Goal: Information Seeking & Learning: Learn about a topic

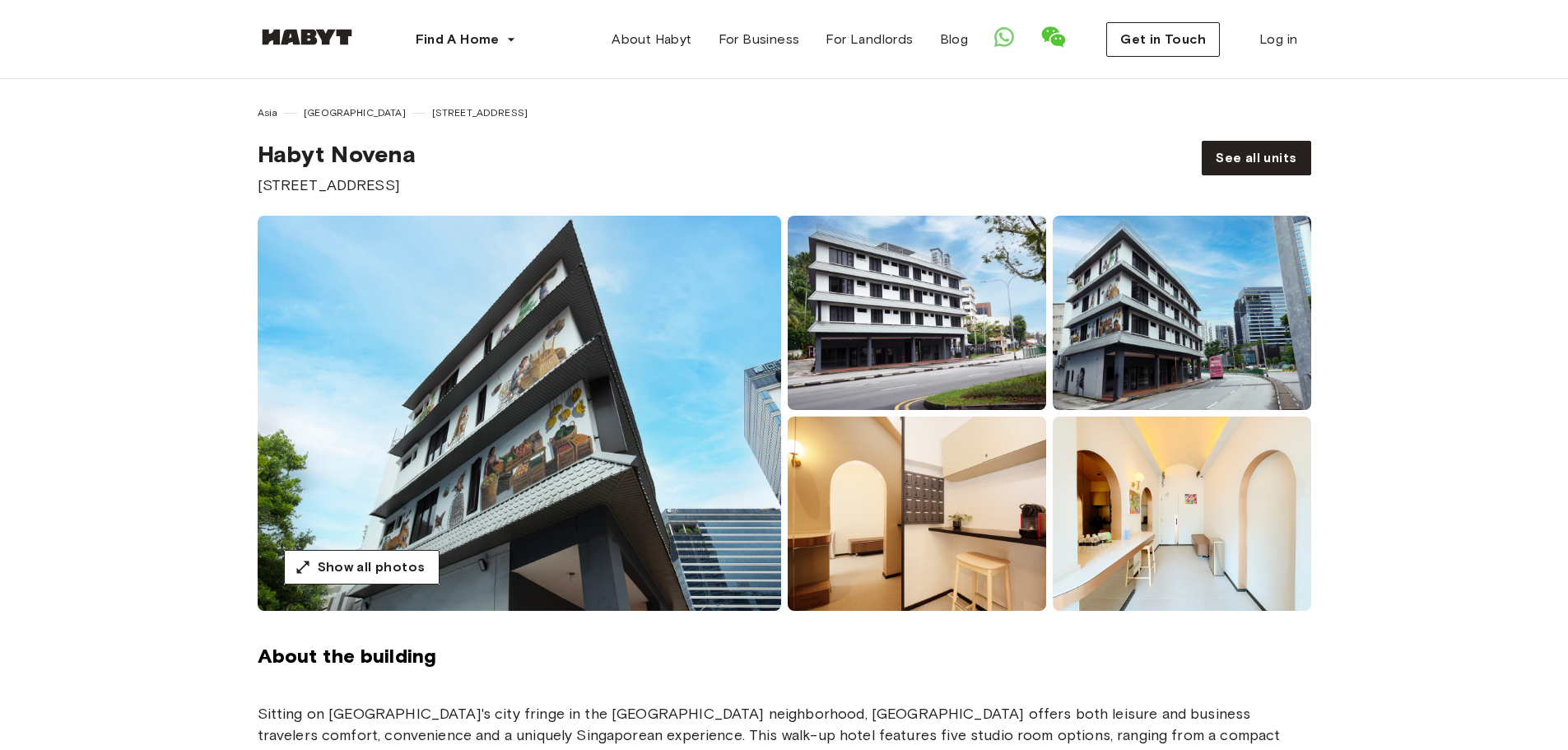
click at [899, 371] on img at bounding box center [917, 313] width 258 height 195
click at [908, 328] on img at bounding box center [917, 313] width 258 height 195
click at [391, 572] on span "Show all photos" at bounding box center [371, 567] width 108 height 20
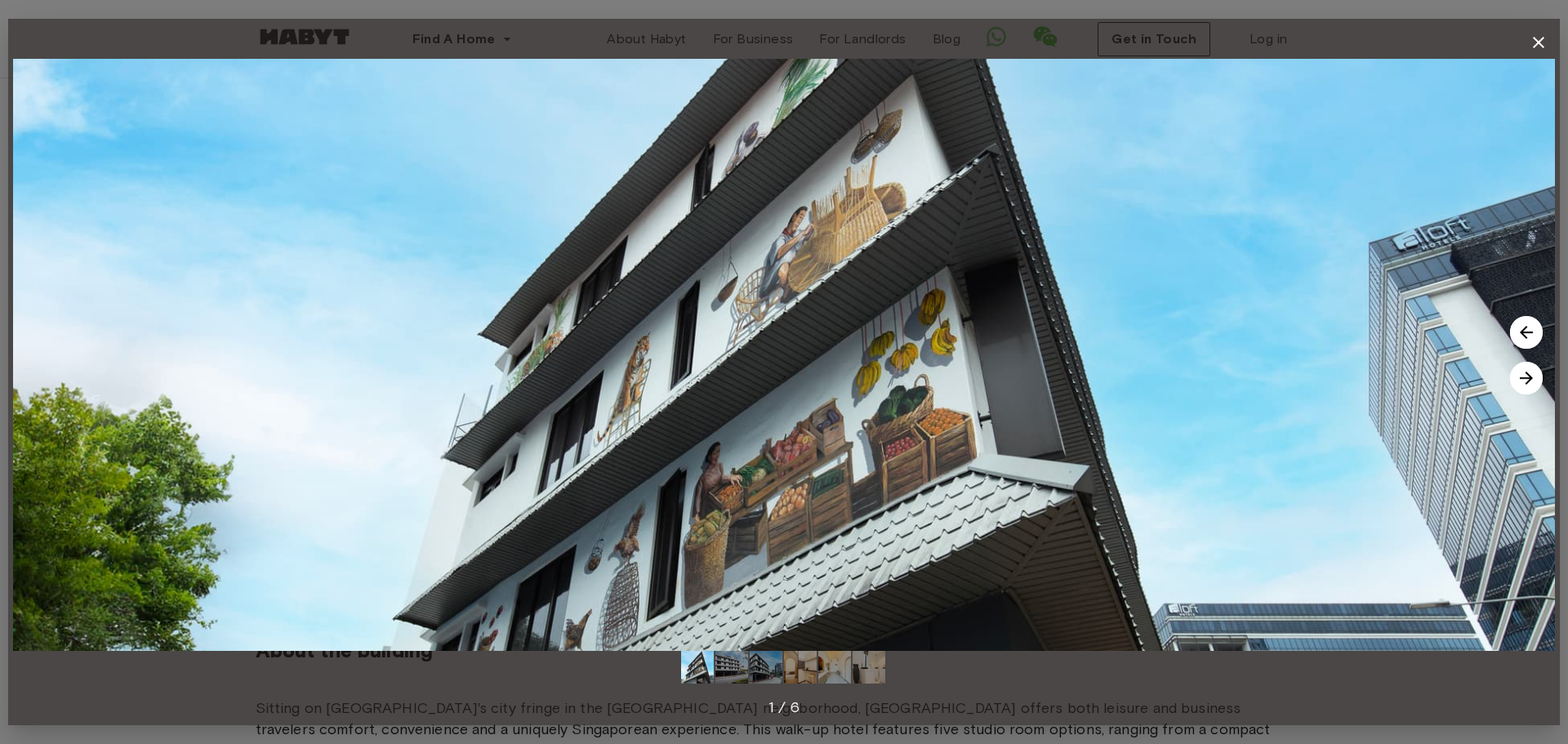
click at [1529, 377] on img at bounding box center [1526, 377] width 33 height 33
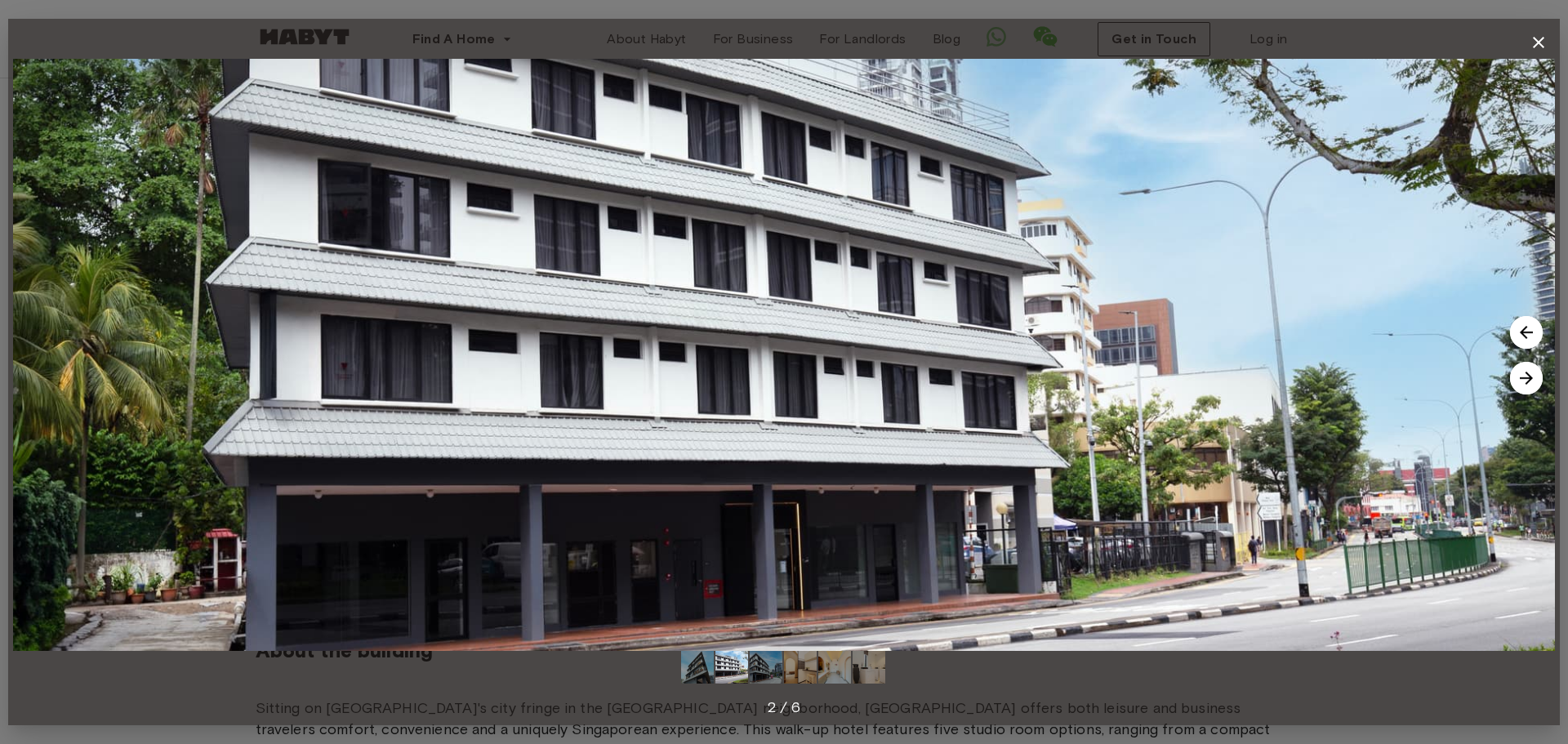
click at [1529, 377] on img at bounding box center [1526, 377] width 33 height 33
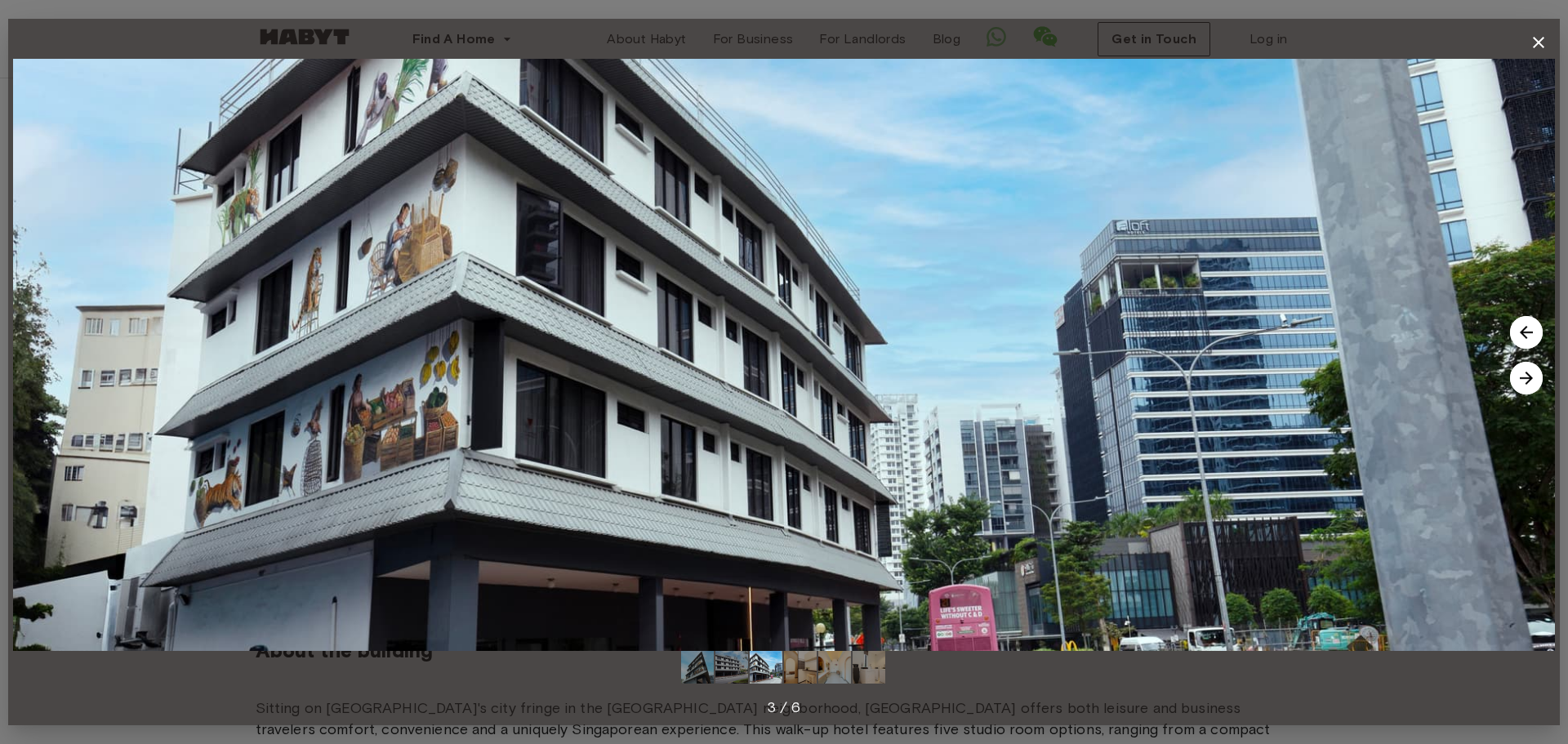
click at [1529, 377] on img at bounding box center [1526, 377] width 33 height 33
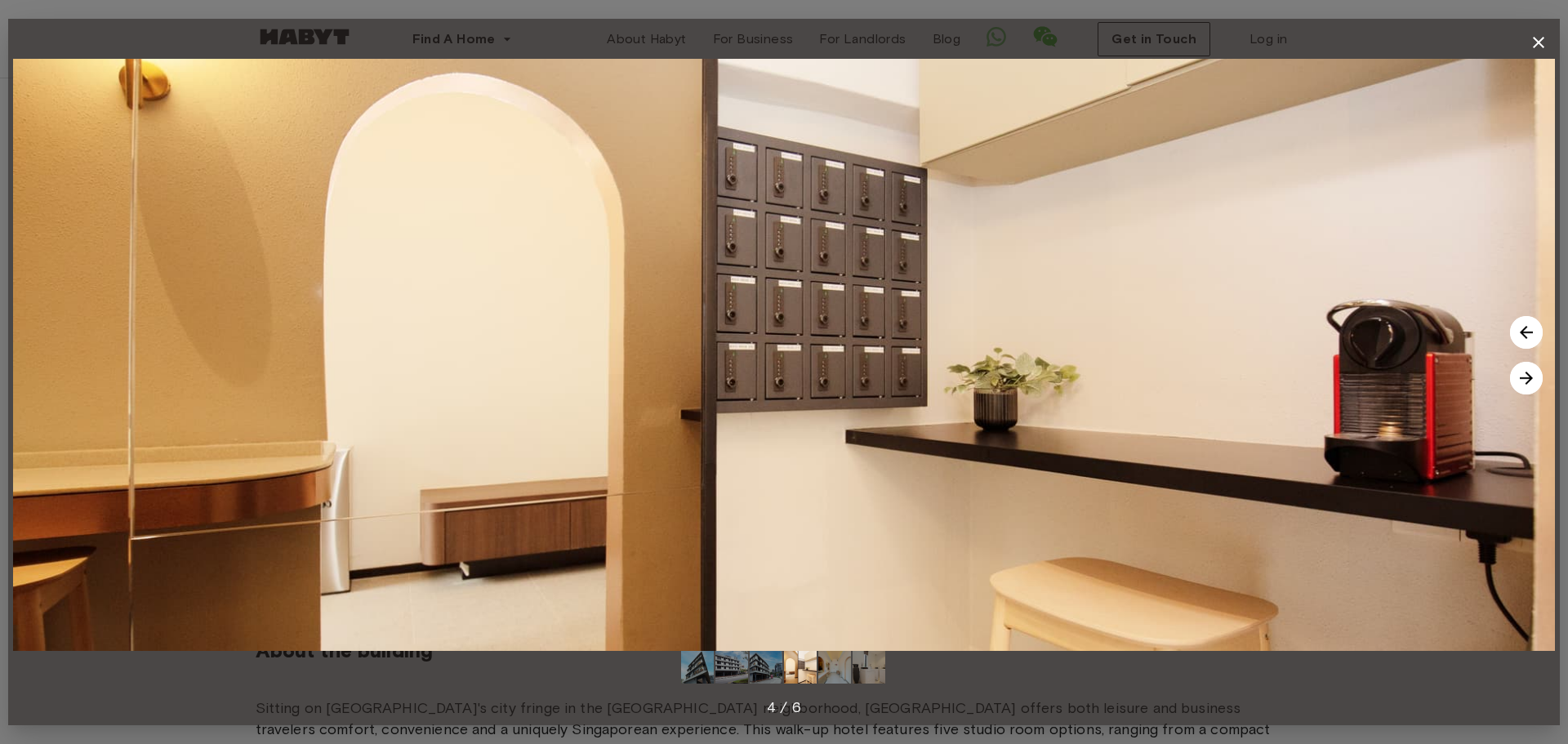
click at [1529, 377] on img at bounding box center [1526, 377] width 33 height 33
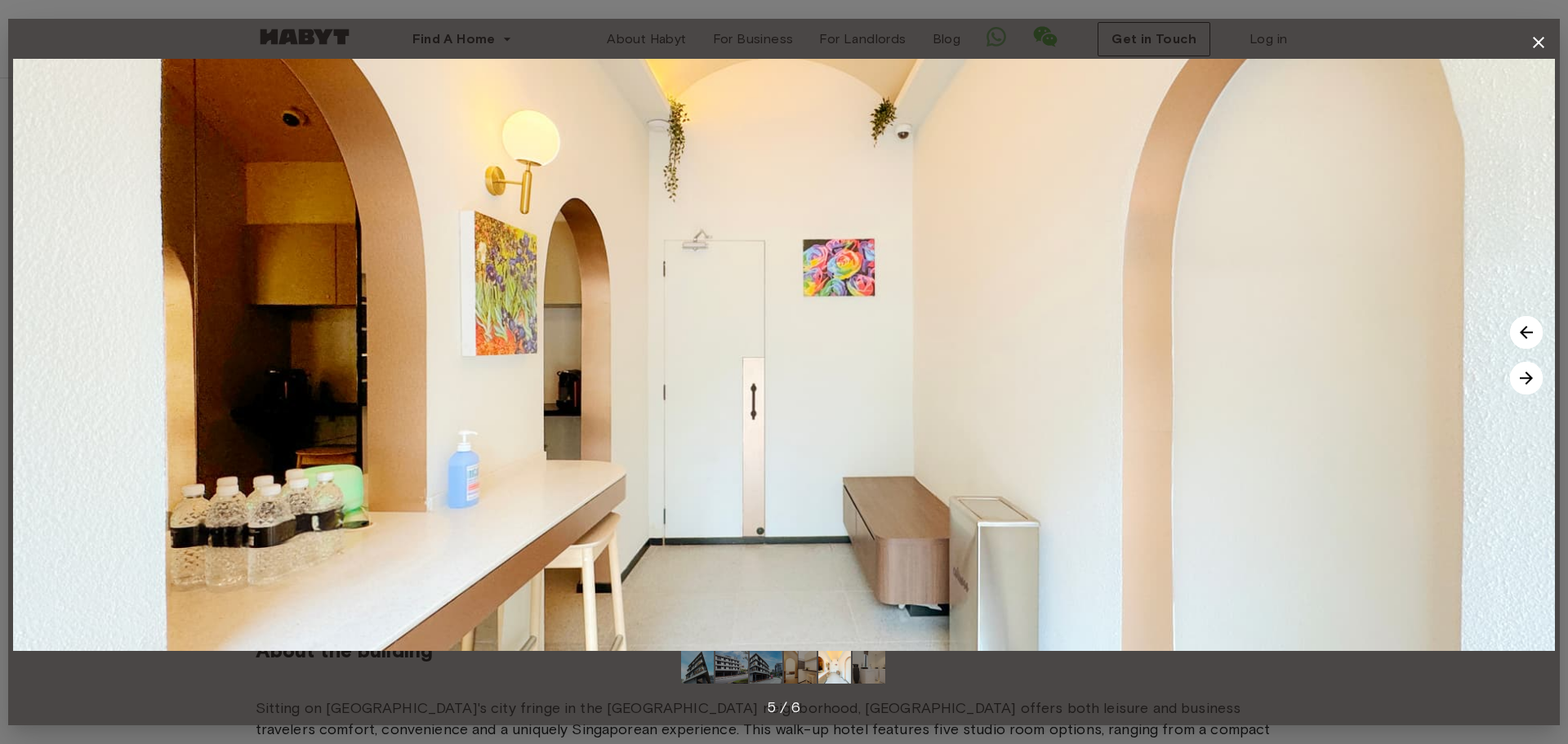
click at [1529, 377] on img at bounding box center [1526, 377] width 33 height 33
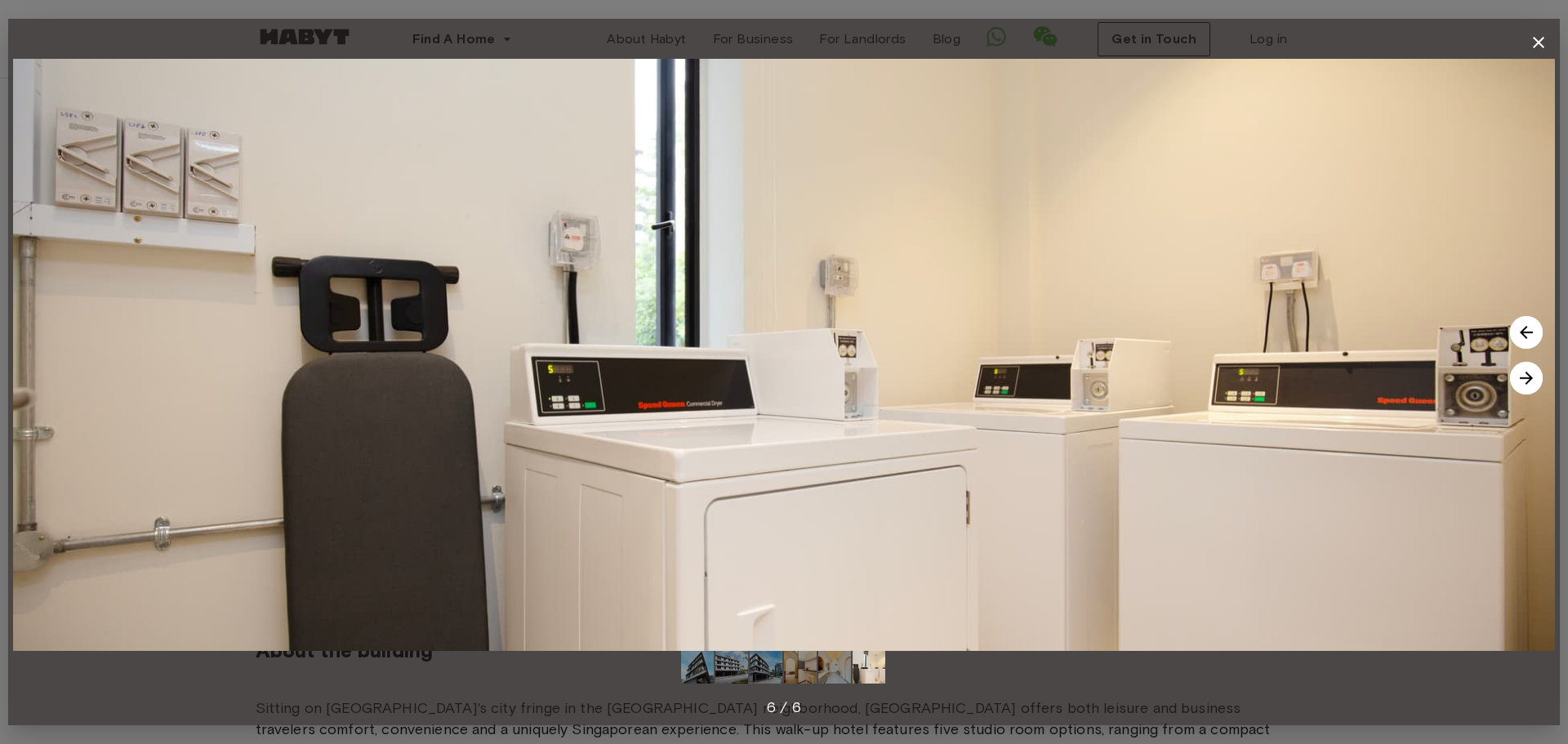
click at [1529, 377] on img at bounding box center [1526, 377] width 33 height 33
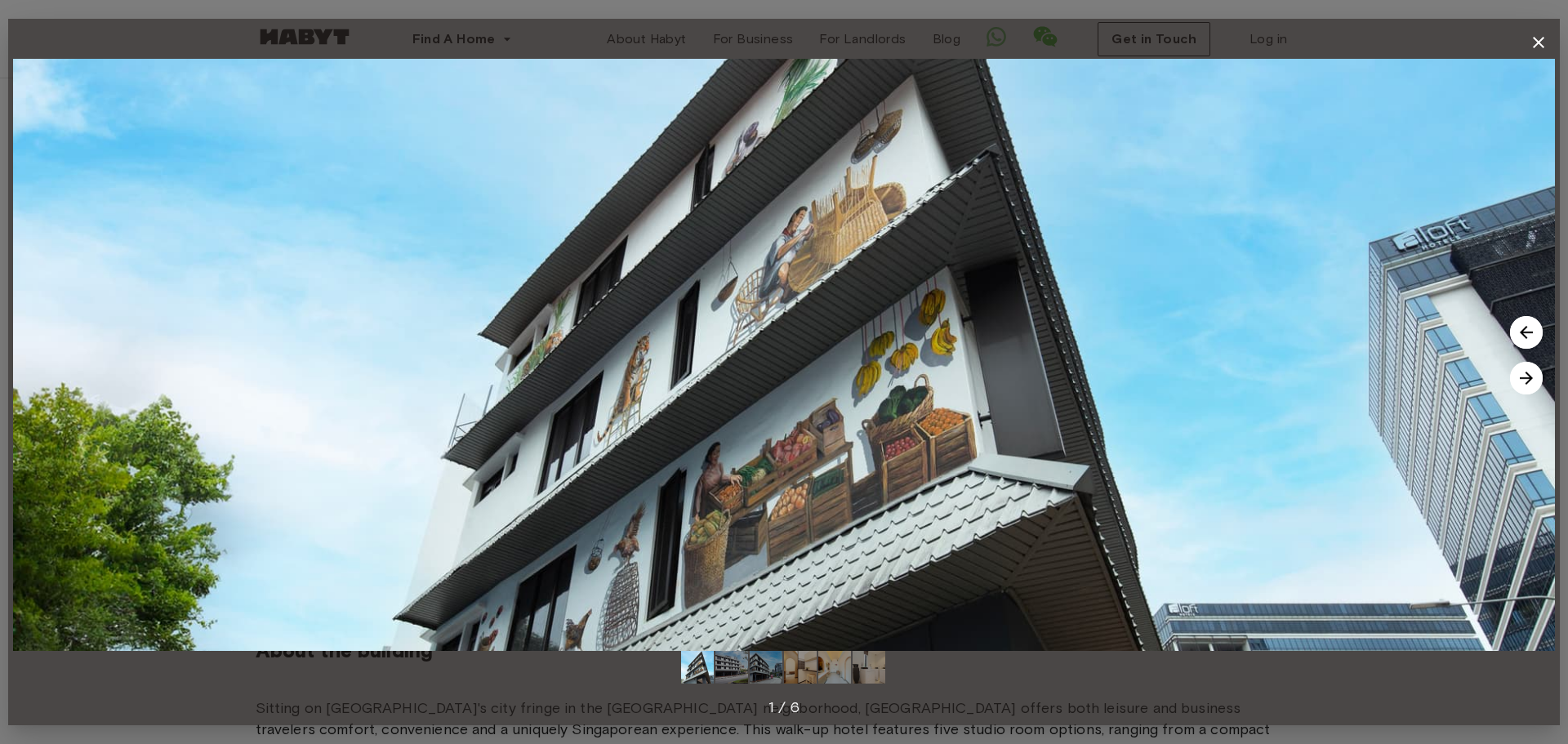
click at [1529, 377] on img at bounding box center [1526, 377] width 33 height 33
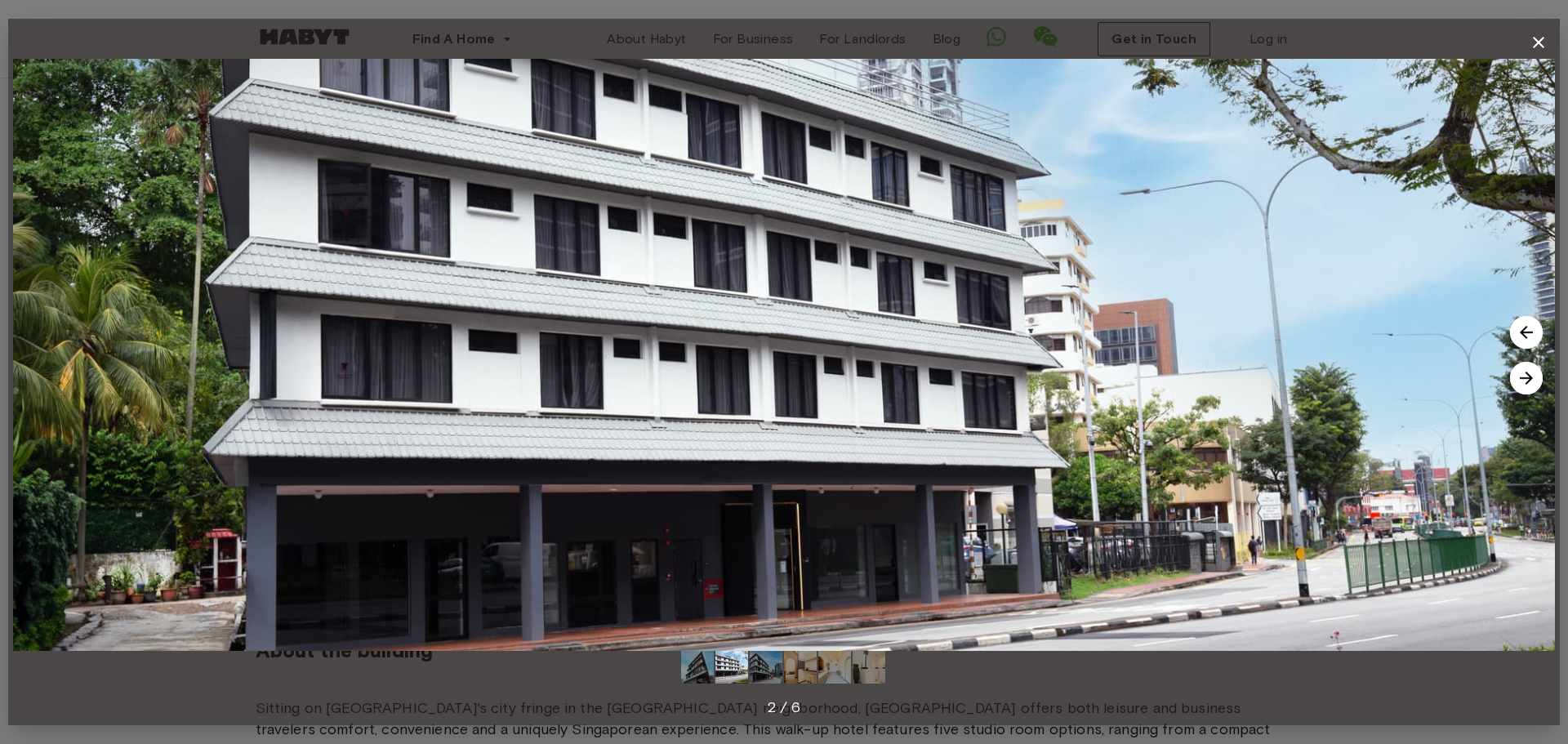
click at [1529, 377] on img at bounding box center [1526, 377] width 33 height 33
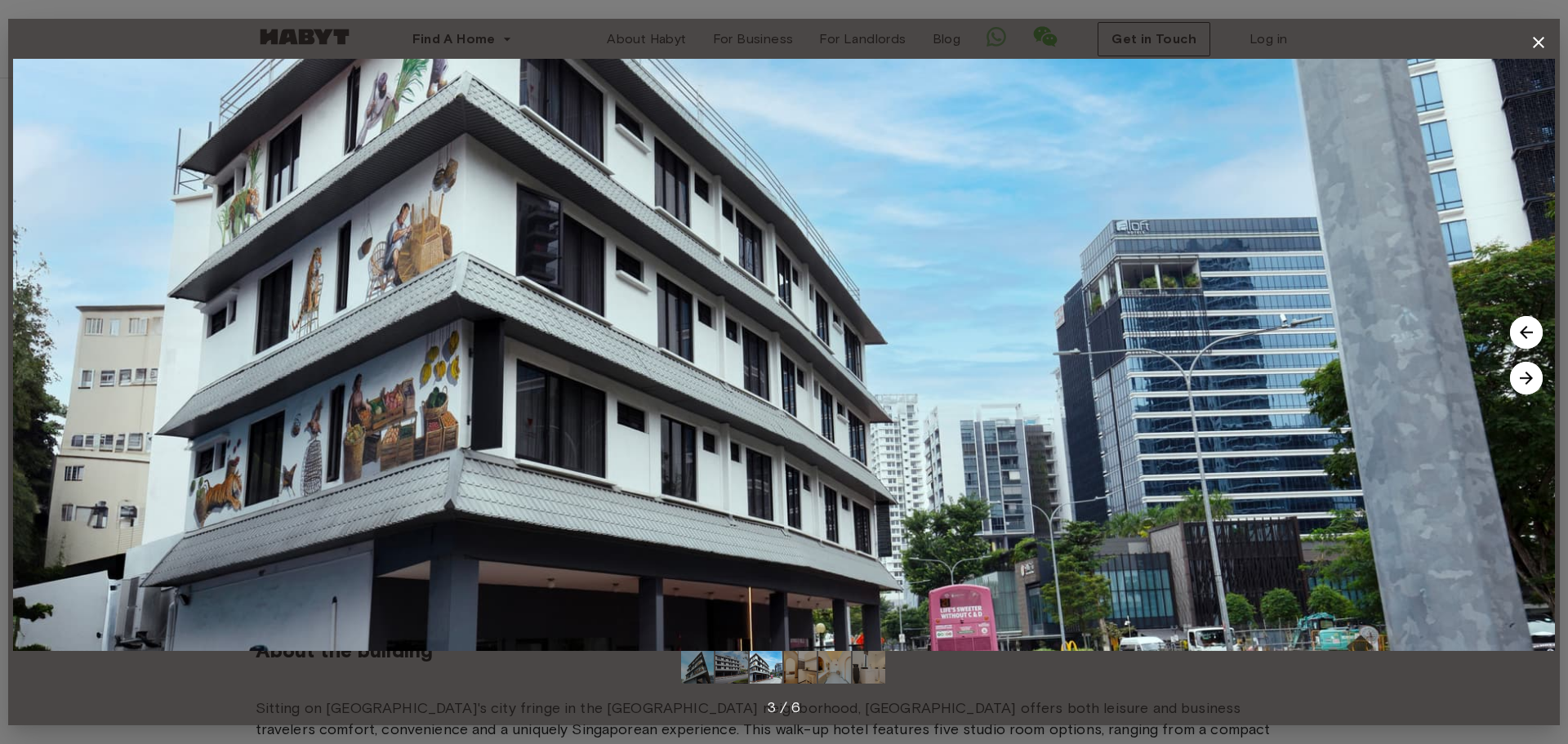
click at [1539, 40] on icon "button" at bounding box center [1538, 42] width 19 height 19
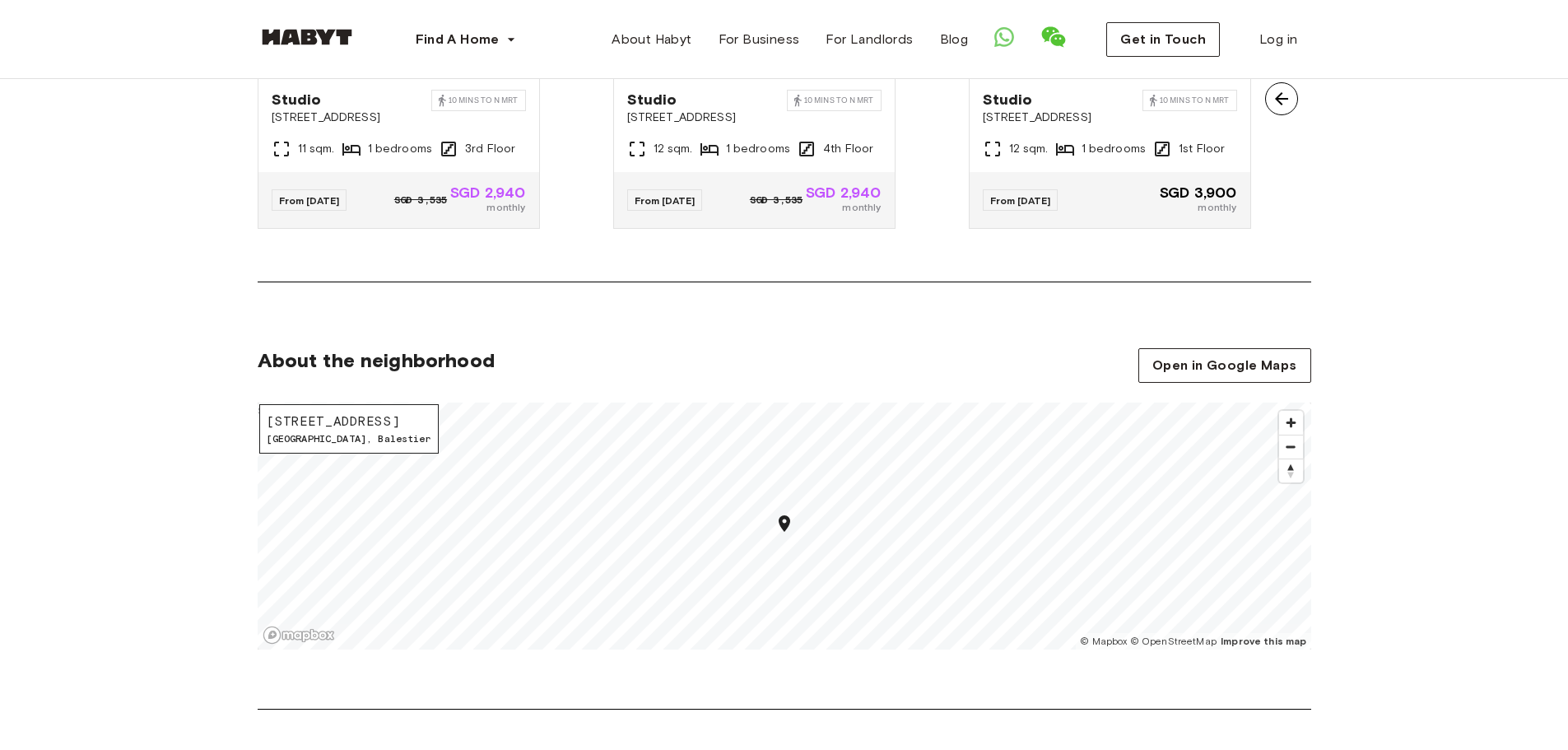
scroll to position [1481, 0]
